Goal: Information Seeking & Learning: Compare options

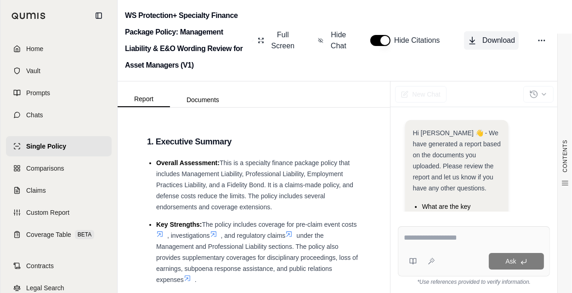
scroll to position [157, 0]
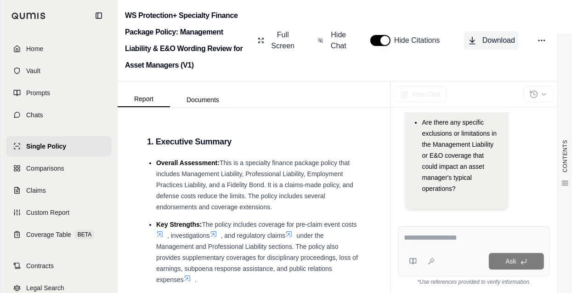
click at [485, 40] on span "Download" at bounding box center [499, 40] width 33 height 11
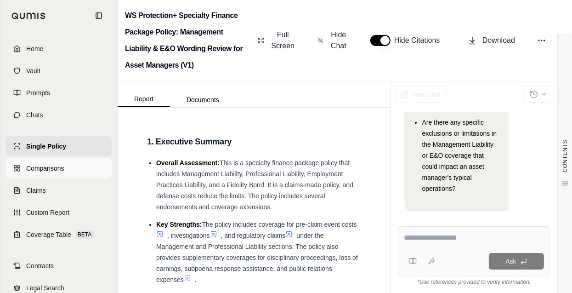
click at [51, 168] on span "Comparisons" at bounding box center [45, 168] width 38 height 9
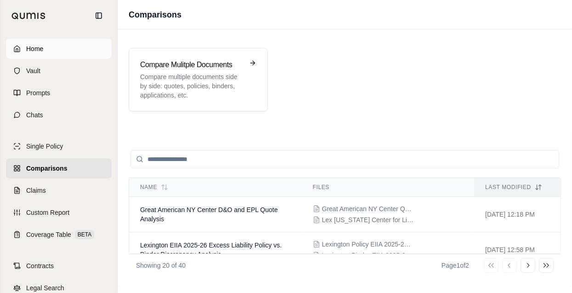
click at [41, 46] on span "Home" at bounding box center [34, 48] width 17 height 9
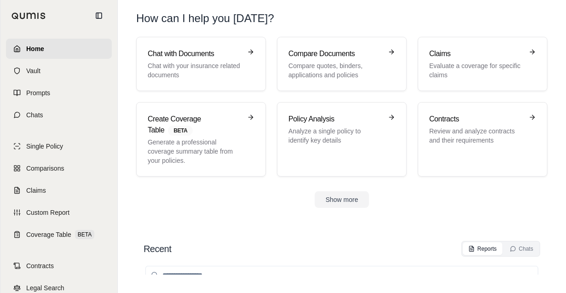
scroll to position [11, 0]
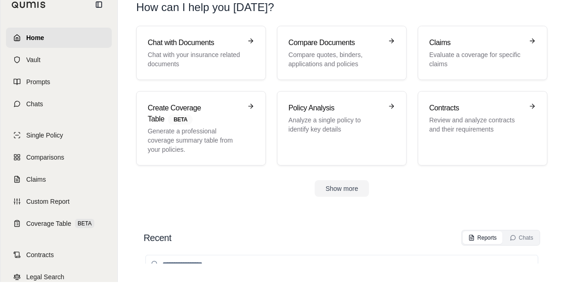
click at [234, 258] on input "search" at bounding box center [341, 264] width 393 height 18
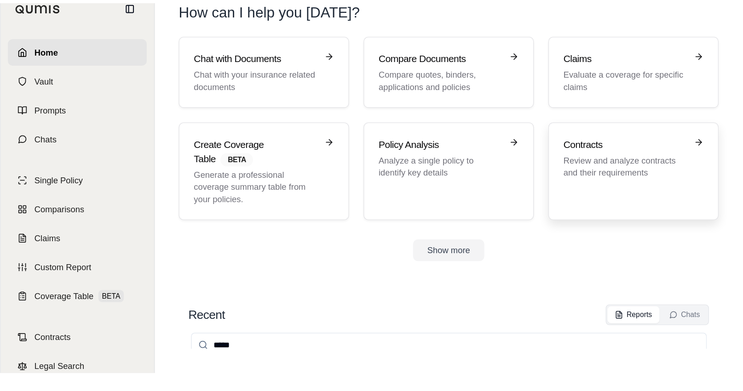
scroll to position [0, 0]
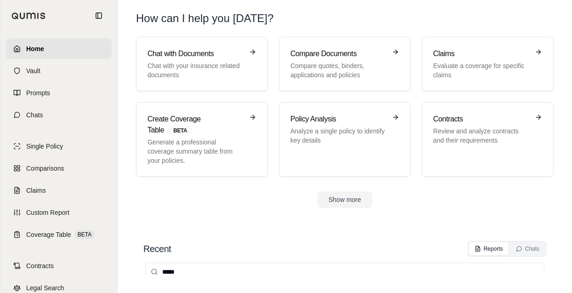
type input "*****"
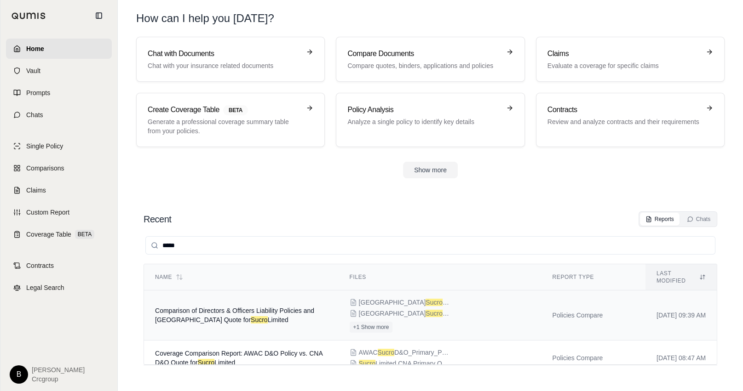
scroll to position [38, 0]
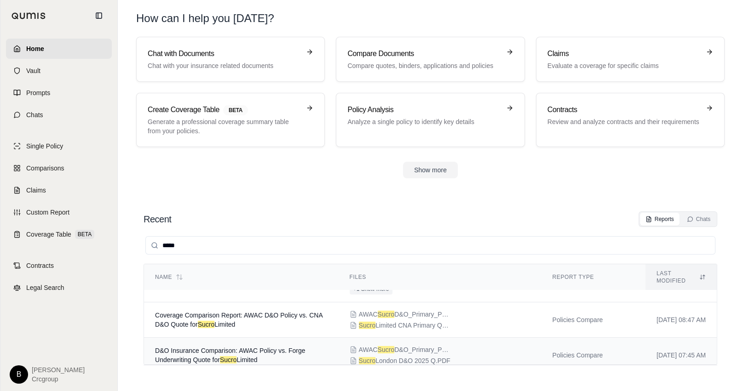
click at [467, 292] on div "AWAC Sucro D&O_Primary_Policy.PDF Sucro London D&O 2025 Q.PDF" at bounding box center [439, 355] width 181 height 20
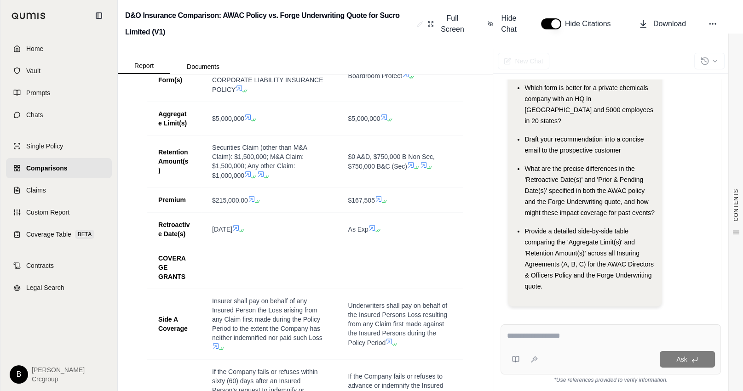
scroll to position [644, 0]
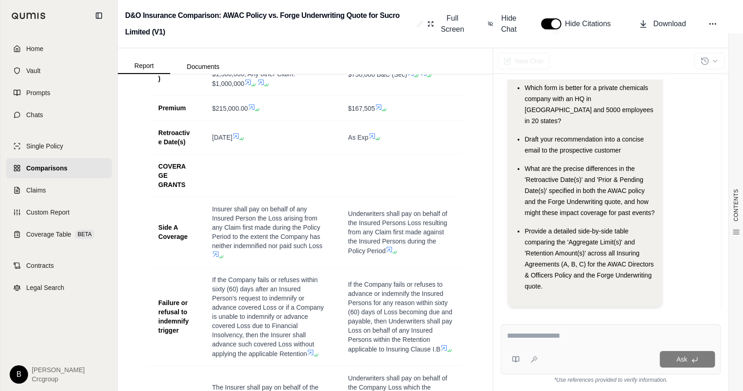
click at [536, 292] on textarea at bounding box center [610, 336] width 208 height 11
type textarea "**********"
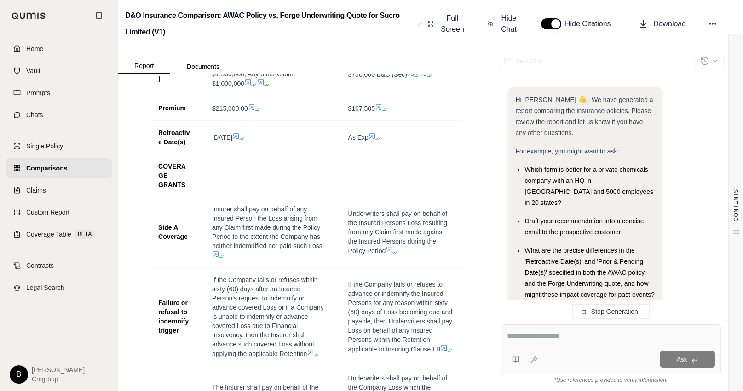
scroll to position [192, 0]
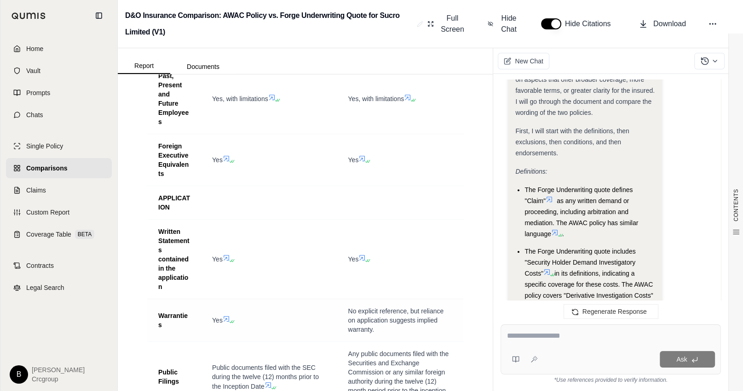
scroll to position [1793, 0]
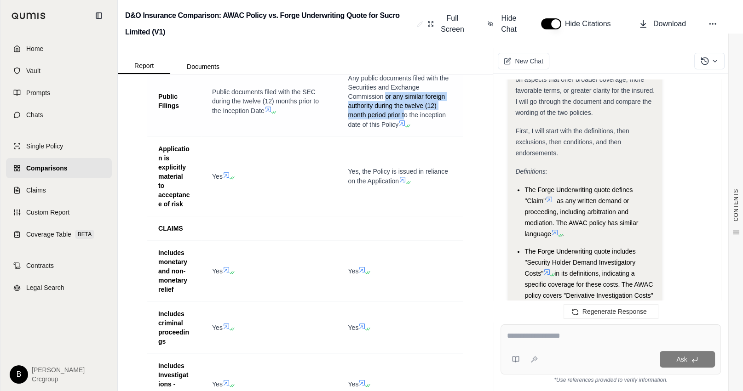
drag, startPoint x: 381, startPoint y: 139, endPoint x: 400, endPoint y: 154, distance: 24.2
click at [400, 128] on span "Any public documents filed with the Securities and Exchange Commission or any s…" at bounding box center [398, 101] width 101 height 54
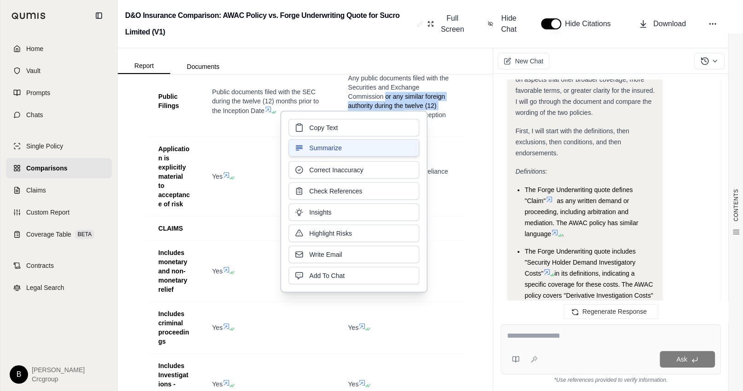
drag, startPoint x: 400, startPoint y: 154, endPoint x: 373, endPoint y: 143, distance: 28.9
click at [373, 143] on button "Summarize" at bounding box center [353, 147] width 131 height 17
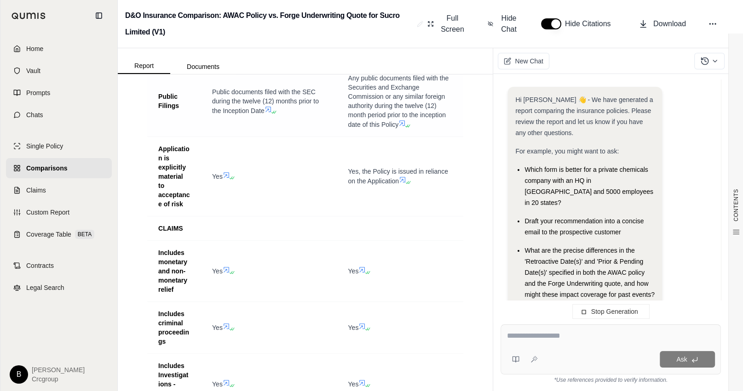
scroll to position [1719, 0]
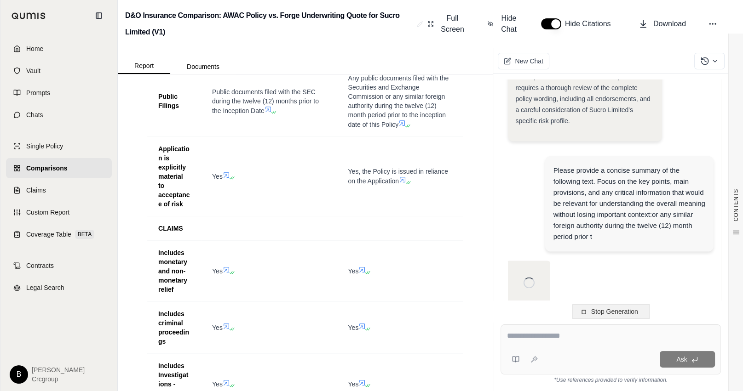
click at [572, 292] on span "Stop Generation" at bounding box center [614, 311] width 47 height 7
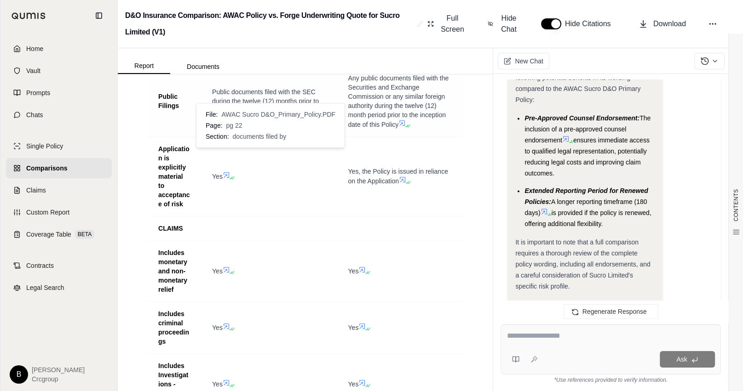
click at [265, 113] on icon at bounding box center [267, 109] width 7 height 7
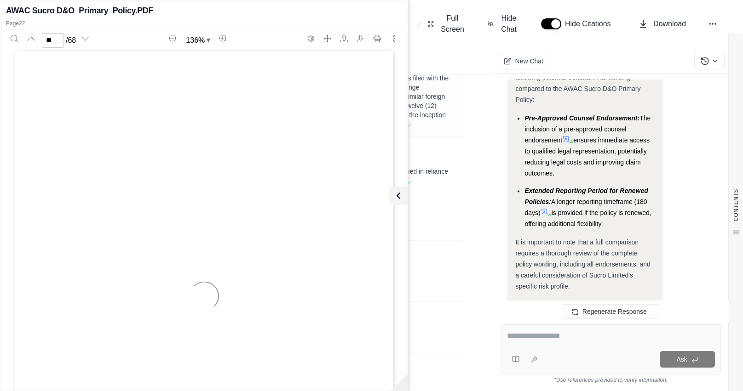
type input "**"
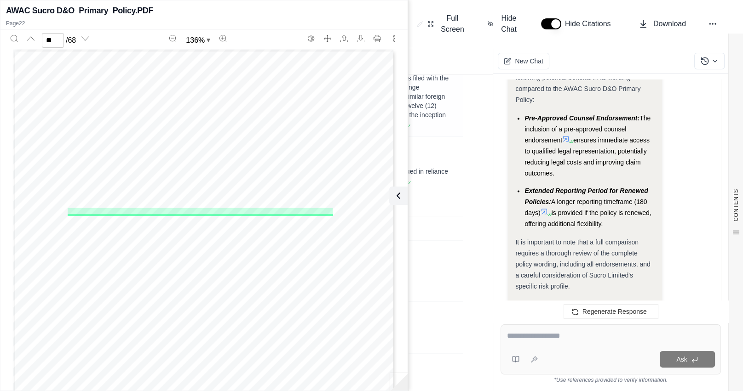
click at [449, 137] on td "Any public documents filed with the Securities and Exchange Commission or any s…" at bounding box center [400, 101] width 126 height 71
click at [400, 194] on icon at bounding box center [396, 195] width 11 height 11
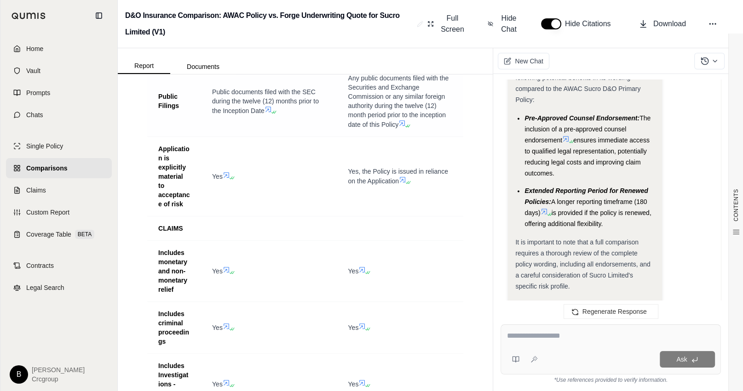
click at [398, 127] on icon at bounding box center [401, 123] width 7 height 7
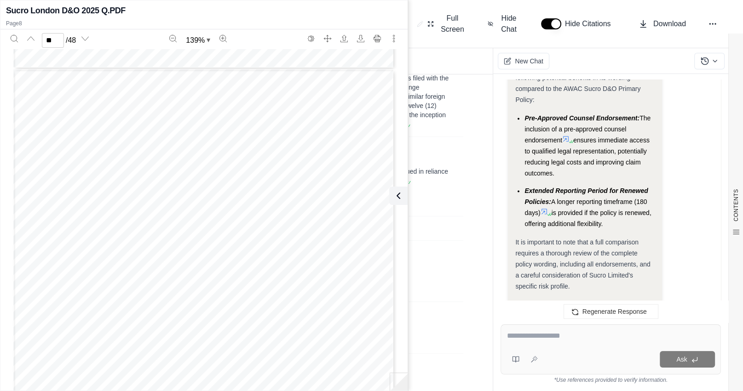
scroll to position [20544, 0]
type input "**"
click at [400, 198] on icon at bounding box center [396, 195] width 11 height 11
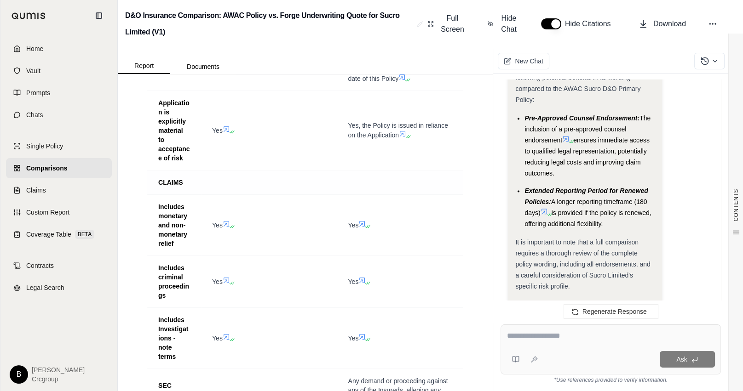
scroll to position [1885, 0]
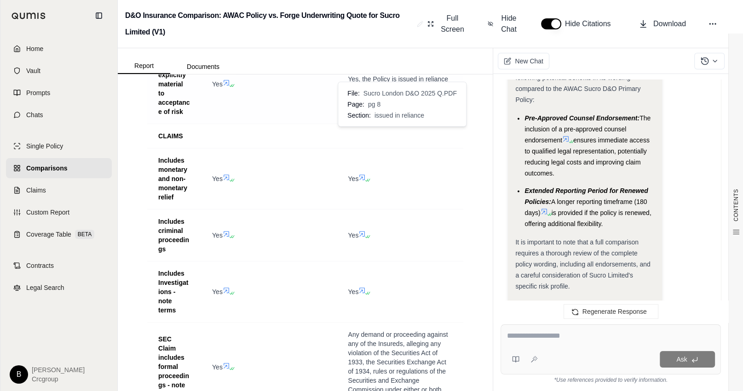
click at [380, 92] on span "Yes, the Policy is issued in reliance on the Application" at bounding box center [398, 83] width 100 height 17
drag, startPoint x: 343, startPoint y: 122, endPoint x: 414, endPoint y: 134, distance: 71.8
click at [414, 93] on span "Yes, the Policy is issued in reliance on the Application" at bounding box center [400, 83] width 104 height 19
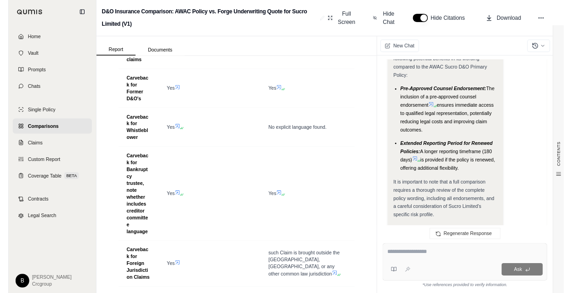
scroll to position [1553, 0]
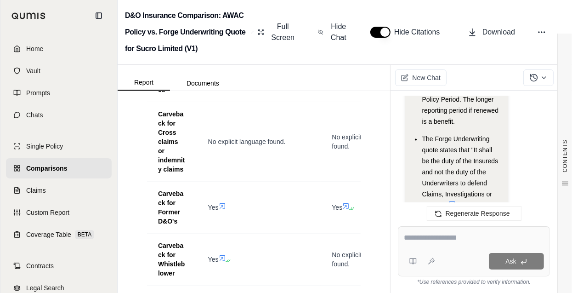
click at [42, 168] on span "Comparisons" at bounding box center [46, 168] width 41 height 9
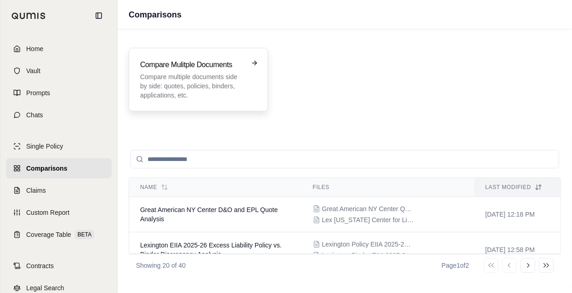
click at [218, 103] on div "Compare Mulitple Documents Compare multiple documents side by side: quotes, pol…" at bounding box center [198, 79] width 139 height 63
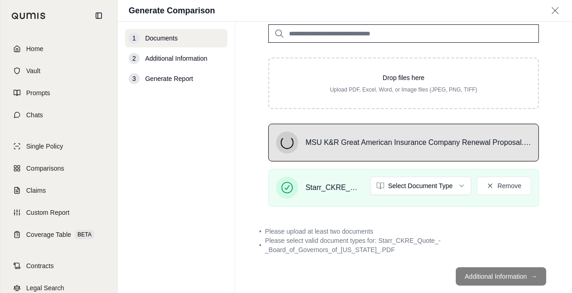
scroll to position [80, 0]
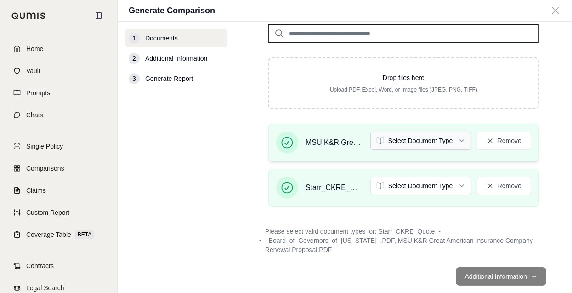
click at [443, 142] on html "Home Vault Prompts Chats Single Policy Comparisons Claims Custom Report Coverag…" at bounding box center [286, 146] width 572 height 293
click at [412, 135] on html "Home Vault Prompts Chats Single Policy Comparisons Claims Custom Report Coverag…" at bounding box center [286, 146] width 572 height 293
click at [410, 180] on html "Home Vault Prompts Chats Single Policy Comparisons Claims Custom Report Coverag…" at bounding box center [286, 146] width 572 height 293
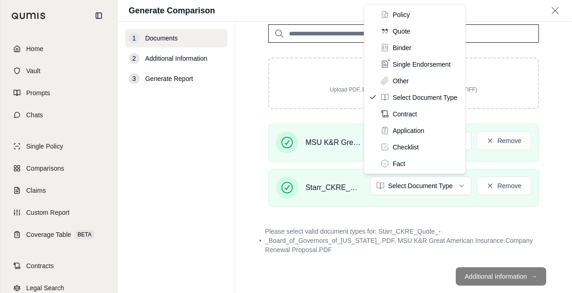
click at [388, 33] on div "Policy Quote Binder Single Endorsement Other Select Document Type Contract Appl…" at bounding box center [415, 89] width 102 height 170
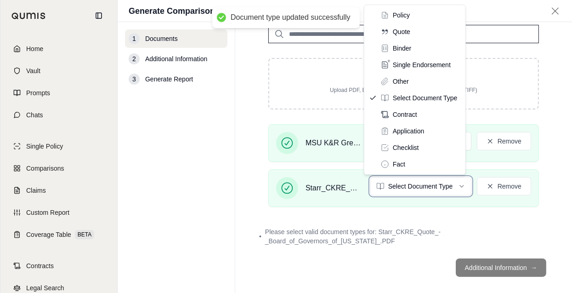
click at [501, 267] on html "Document type updated successfully Home Vault Prompts Chats Single Policy Compa…" at bounding box center [286, 146] width 572 height 293
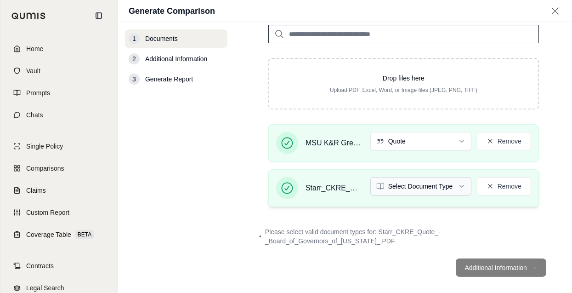
click at [436, 191] on html "Document type updated successfully Home Vault Prompts Chats Single Policy Compa…" at bounding box center [286, 146] width 572 height 293
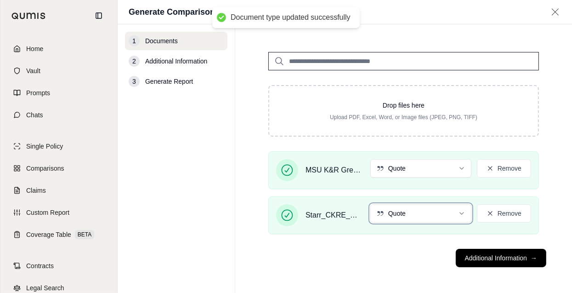
scroll to position [54, 0]
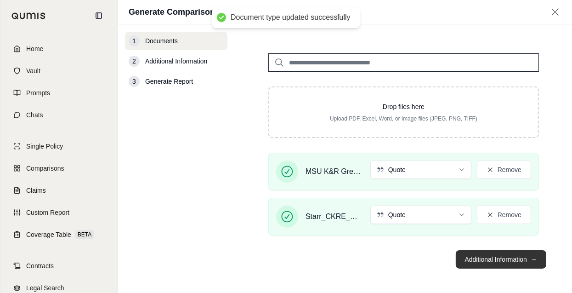
click at [531, 259] on span "→" at bounding box center [534, 259] width 6 height 9
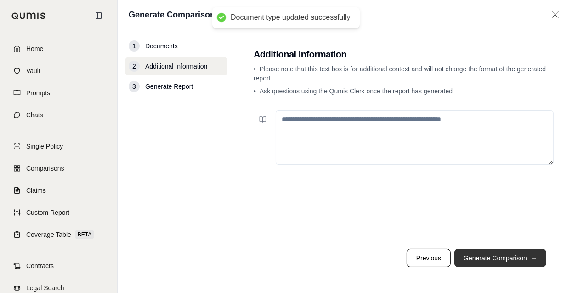
scroll to position [0, 0]
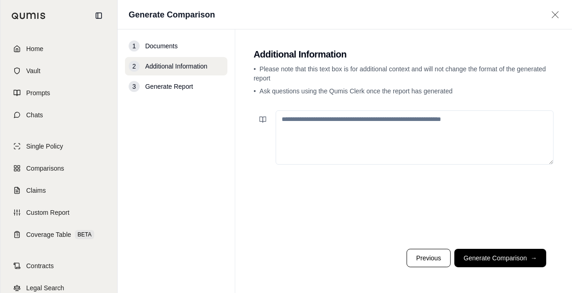
click at [393, 133] on textarea at bounding box center [415, 137] width 278 height 54
click at [327, 121] on textarea "**********" at bounding box center [415, 137] width 278 height 54
click at [457, 120] on textarea "**********" at bounding box center [415, 137] width 278 height 54
type textarea "**********"
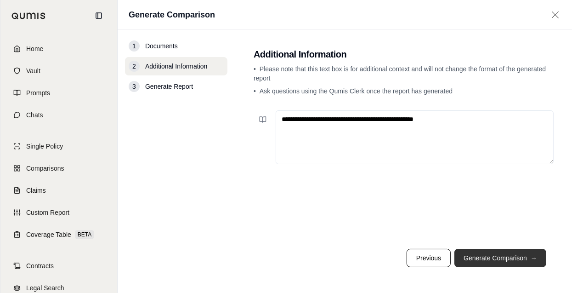
click at [478, 252] on button "Generate Comparison →" at bounding box center [501, 258] width 92 height 18
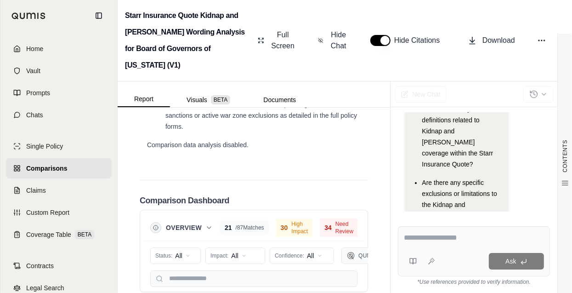
scroll to position [3131, 0]
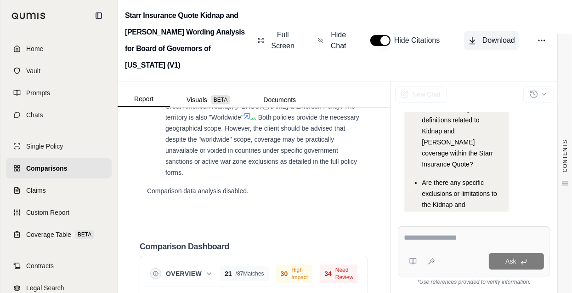
click at [491, 35] on span "Download" at bounding box center [499, 40] width 33 height 11
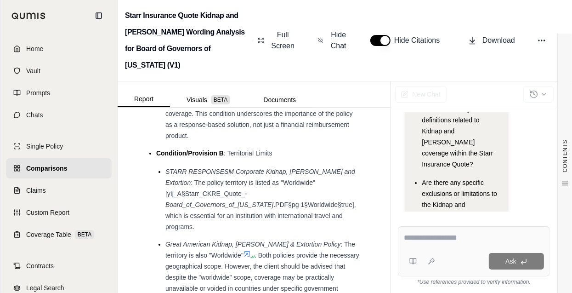
scroll to position [3040, 0]
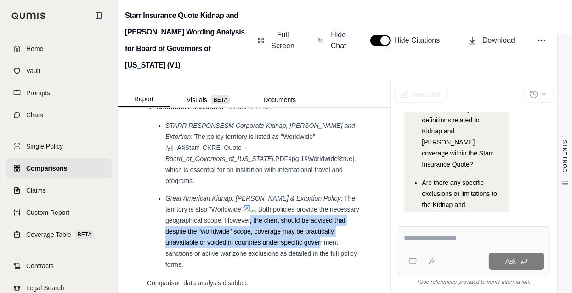
drag, startPoint x: 249, startPoint y: 215, endPoint x: 322, endPoint y: 238, distance: 76.5
click at [322, 238] on span ". Both policies provide the necessary geographical scope. However, the client s…" at bounding box center [263, 237] width 194 height 63
drag, startPoint x: 322, startPoint y: 238, endPoint x: 286, endPoint y: 239, distance: 36.8
click at [286, 239] on span ". Both policies provide the necessary geographical scope. However, the client s…" at bounding box center [263, 237] width 194 height 63
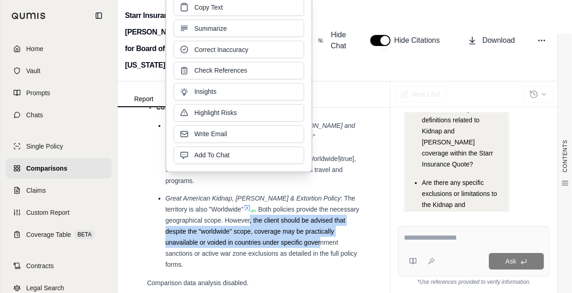
click at [284, 234] on span ". Both policies provide the necessary geographical scope. However, the client s…" at bounding box center [263, 237] width 194 height 63
